Goal: Information Seeking & Learning: Learn about a topic

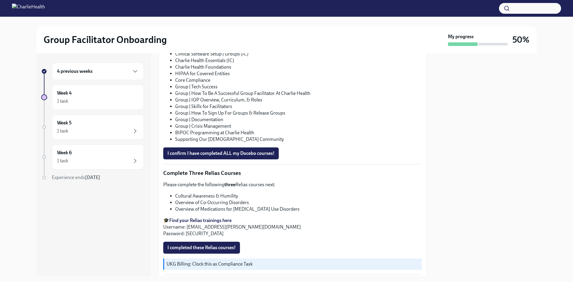
scroll to position [410, 0]
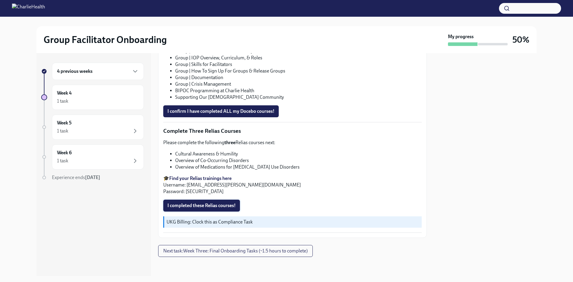
click at [217, 205] on span "I completed these Relias courses!" at bounding box center [201, 205] width 68 height 6
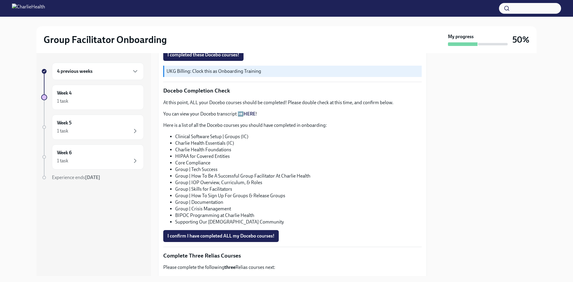
scroll to position [239, 0]
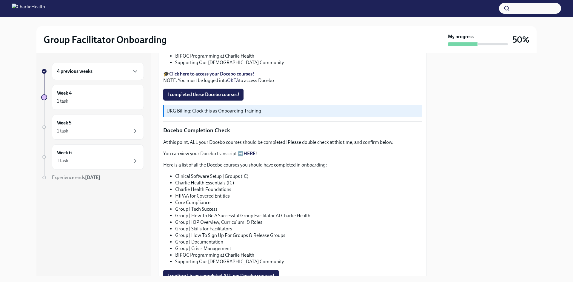
click at [118, 81] on div "4 previous weeks Week 4 1 task Week 5 1 task Week 6 1 task Experience ends [DAT…" at bounding box center [92, 134] width 103 height 142
click at [121, 76] on div "4 previous weeks" at bounding box center [98, 71] width 92 height 17
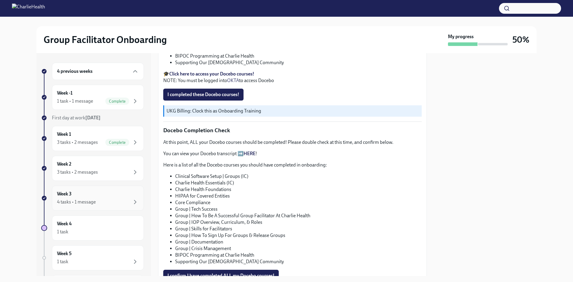
click at [103, 195] on div "Week 3 4 tasks • 1 message" at bounding box center [98, 198] width 82 height 15
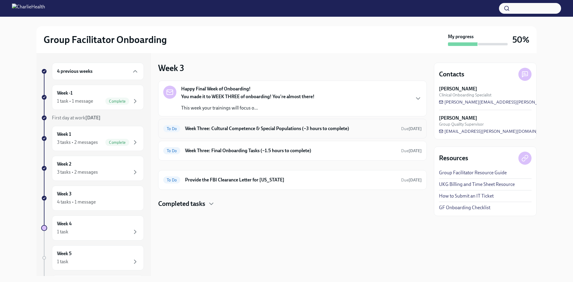
click at [270, 129] on h6 "Week Three: Cultural Competence & Special Populations (~3 hours to complete)" at bounding box center [290, 128] width 211 height 7
